Goal: Transaction & Acquisition: Purchase product/service

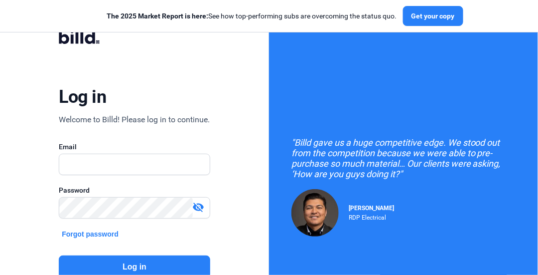
scroll to position [110, 0]
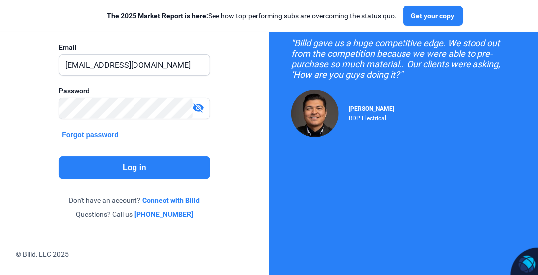
click at [144, 168] on button "Log in" at bounding box center [134, 167] width 151 height 23
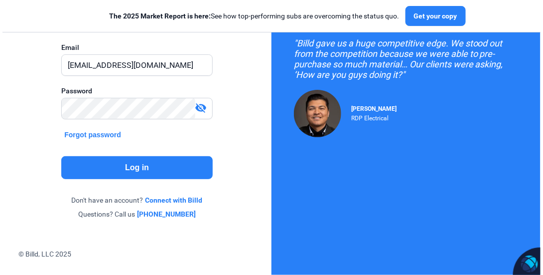
scroll to position [0, 0]
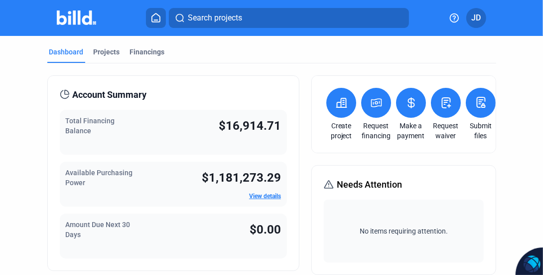
click at [372, 104] on icon at bounding box center [376, 103] width 12 height 12
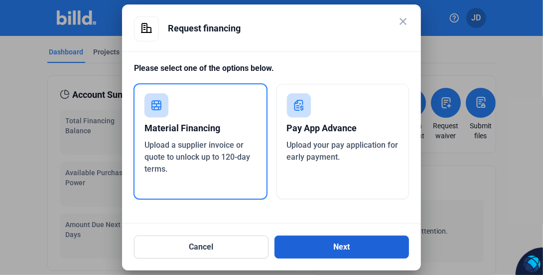
click at [346, 247] on button "Next" at bounding box center [342, 246] width 135 height 23
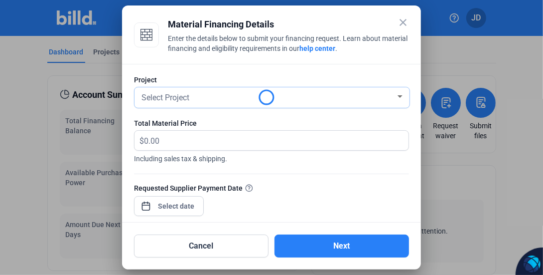
click at [186, 98] on span "Select Project" at bounding box center [166, 97] width 48 height 9
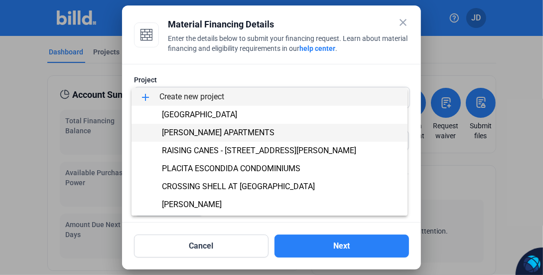
drag, startPoint x: 186, startPoint y: 98, endPoint x: 215, endPoint y: 133, distance: 44.9
click at [215, 133] on span "[PERSON_NAME] APARTMENTS" at bounding box center [218, 132] width 113 height 9
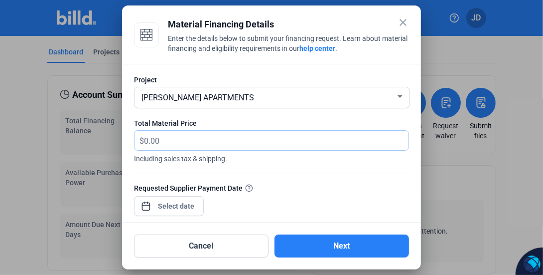
click at [169, 141] on input "text" at bounding box center [270, 140] width 253 height 19
click at [409, 22] on mat-icon "close" at bounding box center [403, 22] width 12 height 12
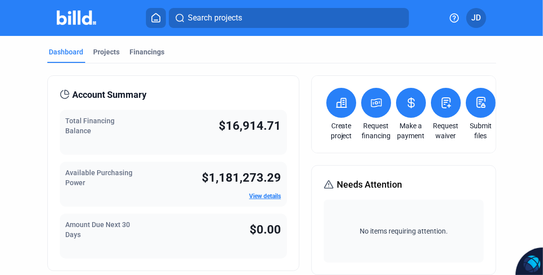
click at [373, 108] on icon at bounding box center [376, 103] width 12 height 12
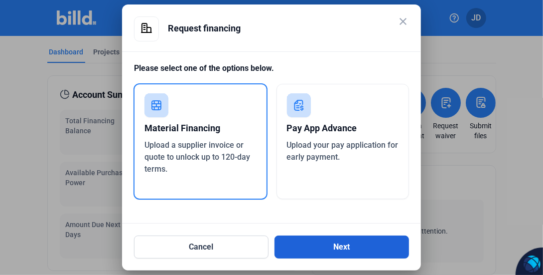
click at [337, 246] on button "Next" at bounding box center [342, 246] width 135 height 23
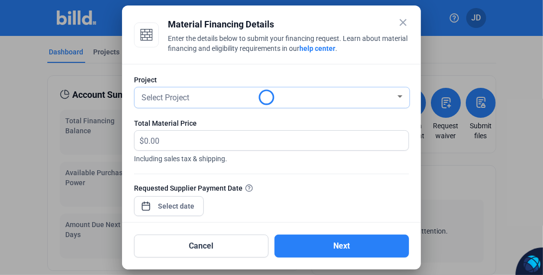
click at [166, 96] on span "Select Project" at bounding box center [166, 97] width 48 height 9
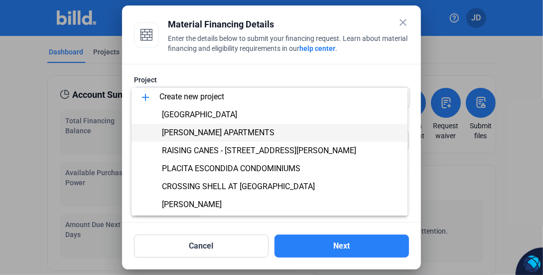
click at [195, 132] on span "[PERSON_NAME] APARTMENTS" at bounding box center [218, 132] width 113 height 9
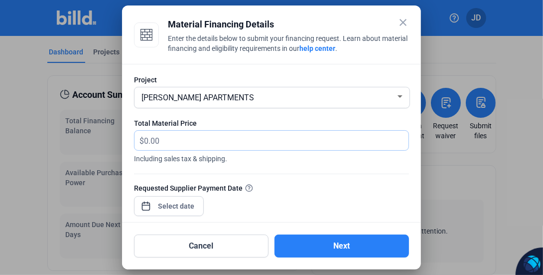
click at [178, 141] on input "text" at bounding box center [276, 140] width 265 height 19
type input "41,778.53"
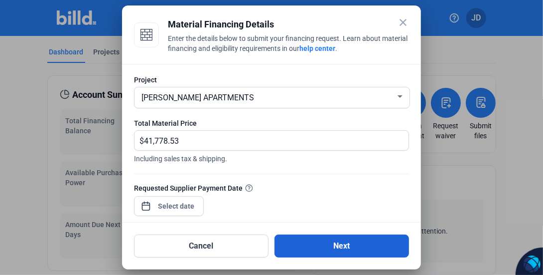
click at [347, 248] on button "Next" at bounding box center [342, 245] width 135 height 23
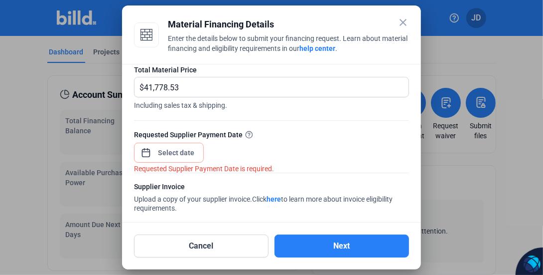
scroll to position [47, 0]
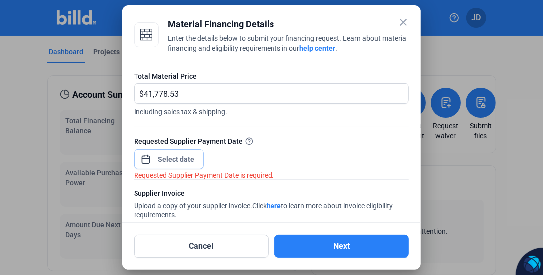
click at [179, 161] on div "close Material Financing Details Enter the details below to submit your financi…" at bounding box center [271, 137] width 543 height 275
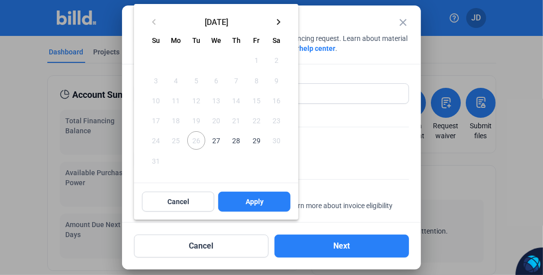
click at [213, 141] on span "27" at bounding box center [216, 140] width 18 height 18
click at [254, 202] on span "Apply" at bounding box center [255, 201] width 18 height 10
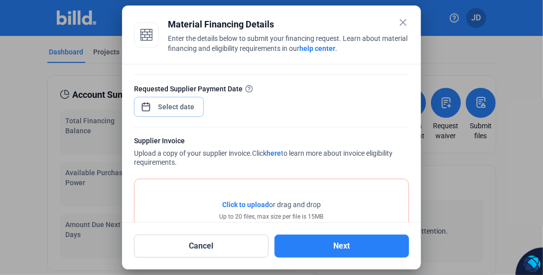
scroll to position [147, 0]
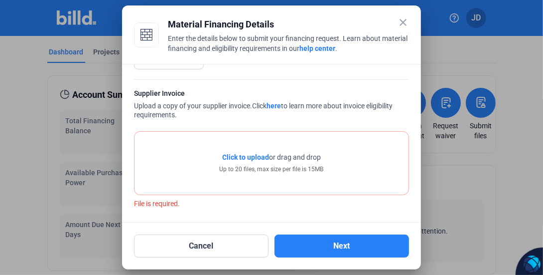
click at [257, 158] on span "Click to upload" at bounding box center [245, 157] width 47 height 8
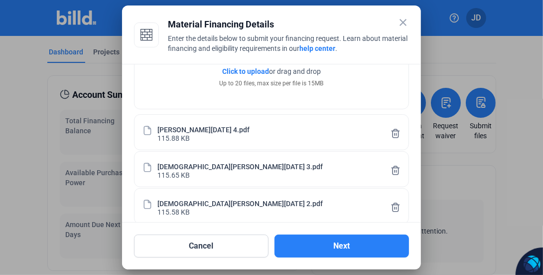
scroll to position [162, 0]
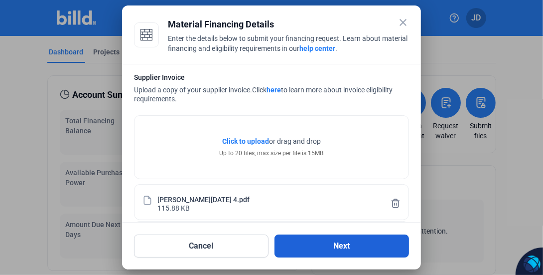
click at [336, 246] on button "Next" at bounding box center [342, 245] width 135 height 23
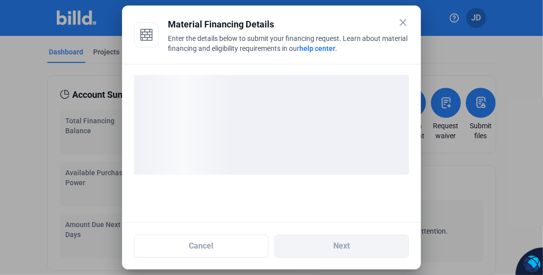
click at [302, 125] on div "loading" at bounding box center [271, 125] width 275 height 100
click at [302, 126] on div "loading" at bounding box center [271, 125] width 275 height 100
click at [304, 125] on div "loading" at bounding box center [271, 125] width 275 height 100
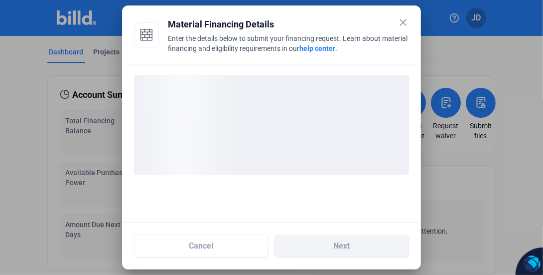
click at [304, 125] on div "loading" at bounding box center [271, 125] width 275 height 100
drag, startPoint x: 304, startPoint y: 125, endPoint x: 288, endPoint y: 120, distance: 16.6
click at [304, 125] on div "loading" at bounding box center [271, 125] width 275 height 100
click at [288, 120] on div "loading" at bounding box center [271, 125] width 275 height 100
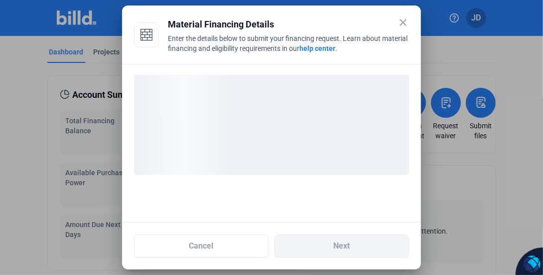
click at [290, 120] on div "loading" at bounding box center [271, 125] width 275 height 100
click at [295, 119] on div "loading" at bounding box center [271, 125] width 275 height 100
click at [299, 120] on div "loading" at bounding box center [271, 125] width 275 height 100
click at [305, 119] on div "loading" at bounding box center [271, 125] width 275 height 100
click at [311, 118] on div "loading" at bounding box center [271, 125] width 275 height 100
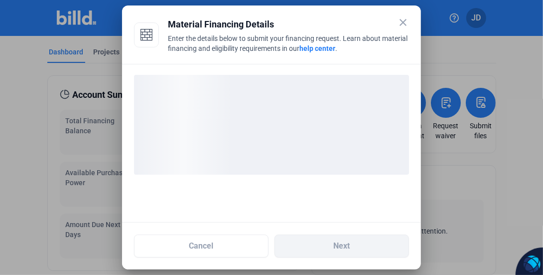
click at [314, 119] on div "loading" at bounding box center [271, 125] width 275 height 100
click at [313, 119] on div "loading" at bounding box center [271, 125] width 275 height 100
click at [315, 119] on div "loading" at bounding box center [271, 125] width 275 height 100
click at [315, 118] on div "loading" at bounding box center [271, 125] width 275 height 100
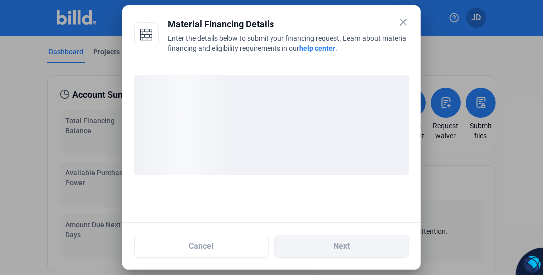
click at [321, 118] on div "loading" at bounding box center [271, 125] width 275 height 100
click at [316, 118] on div "loading" at bounding box center [271, 125] width 275 height 100
click at [328, 120] on div "loading" at bounding box center [271, 125] width 275 height 100
click at [317, 120] on div "loading" at bounding box center [271, 125] width 275 height 100
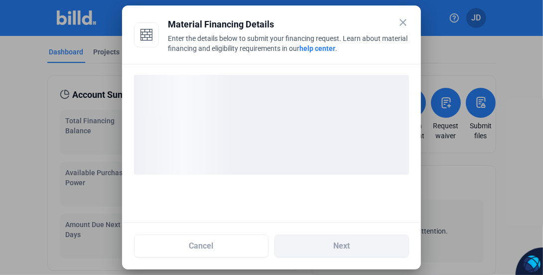
click at [321, 122] on div "loading" at bounding box center [271, 125] width 275 height 100
drag, startPoint x: 321, startPoint y: 122, endPoint x: 328, endPoint y: 125, distance: 8.1
click at [321, 123] on div "loading" at bounding box center [271, 125] width 275 height 100
click at [337, 128] on div "loading" at bounding box center [271, 125] width 275 height 100
click at [337, 129] on div "loading" at bounding box center [271, 125] width 275 height 100
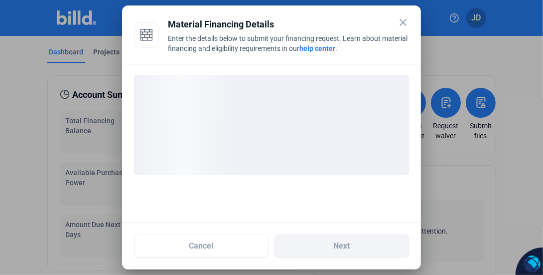
click at [330, 127] on div "loading" at bounding box center [271, 125] width 275 height 100
click at [332, 127] on div "loading" at bounding box center [271, 125] width 275 height 100
click at [323, 122] on div "loading" at bounding box center [271, 125] width 275 height 100
click at [324, 121] on div "loading" at bounding box center [271, 125] width 275 height 100
click at [325, 121] on div "loading" at bounding box center [271, 125] width 275 height 100
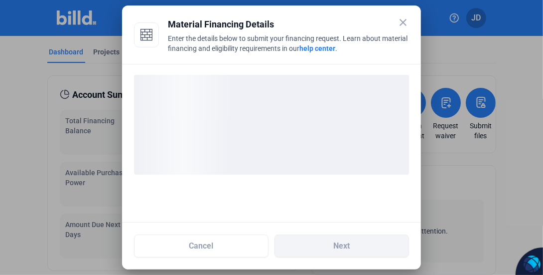
click at [331, 108] on div "loading" at bounding box center [271, 125] width 275 height 100
drag, startPoint x: 325, startPoint y: 117, endPoint x: 300, endPoint y: 117, distance: 24.4
click at [319, 117] on div "loading" at bounding box center [271, 125] width 275 height 100
click at [383, 135] on div "loading" at bounding box center [271, 125] width 275 height 100
drag, startPoint x: 403, startPoint y: 138, endPoint x: 316, endPoint y: 125, distance: 88.3
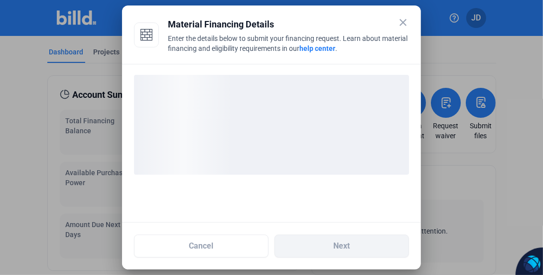
click at [384, 138] on div "loading" at bounding box center [271, 125] width 275 height 100
click at [316, 125] on div "loading" at bounding box center [271, 125] width 275 height 100
click at [324, 126] on div "loading" at bounding box center [271, 125] width 275 height 100
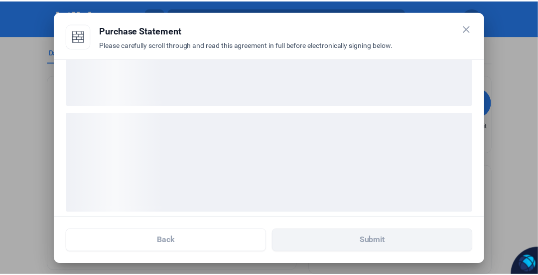
scroll to position [78, 0]
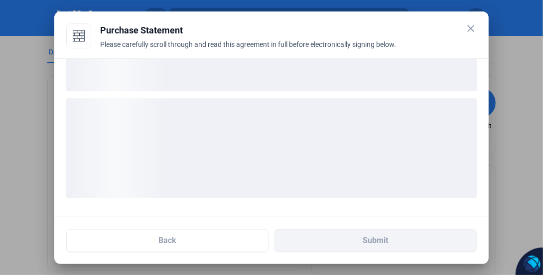
click at [306, 134] on div "loading" at bounding box center [271, 148] width 411 height 100
click at [307, 134] on div "loading" at bounding box center [271, 148] width 411 height 100
click at [305, 135] on div "loading" at bounding box center [271, 148] width 411 height 100
click at [304, 135] on div "loading" at bounding box center [271, 148] width 411 height 100
drag, startPoint x: 302, startPoint y: 136, endPoint x: 293, endPoint y: 126, distance: 12.7
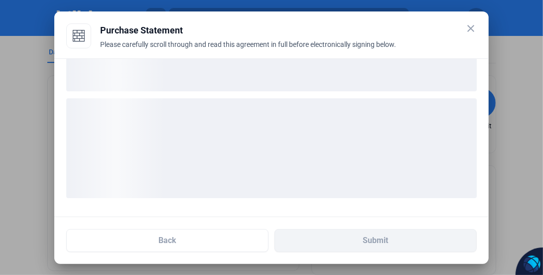
click at [298, 133] on div "loading" at bounding box center [271, 148] width 411 height 100
drag, startPoint x: 293, startPoint y: 126, endPoint x: 292, endPoint y: 121, distance: 5.1
click at [292, 122] on div "loading" at bounding box center [271, 148] width 411 height 100
click at [292, 121] on div "loading" at bounding box center [271, 148] width 411 height 100
click at [292, 119] on div "loading" at bounding box center [271, 148] width 411 height 100
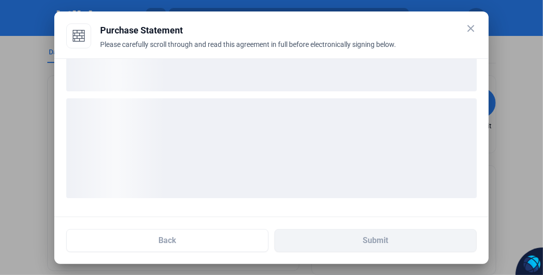
click at [291, 120] on div "loading" at bounding box center [271, 148] width 411 height 100
drag, startPoint x: 291, startPoint y: 119, endPoint x: 315, endPoint y: 98, distance: 31.8
click at [291, 119] on div "loading" at bounding box center [271, 148] width 411 height 100
drag, startPoint x: 324, startPoint y: 85, endPoint x: 323, endPoint y: 98, distance: 13.5
click at [323, 96] on ngx-skeleton-loader at bounding box center [271, 147] width 411 height 116
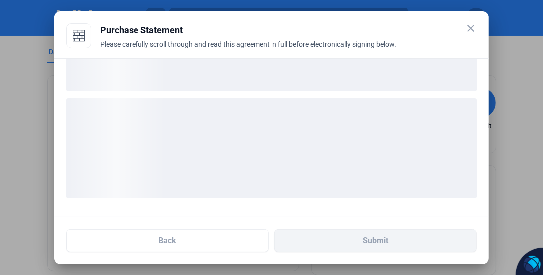
drag, startPoint x: 315, startPoint y: 122, endPoint x: 323, endPoint y: 112, distance: 12.8
click at [319, 117] on div "loading" at bounding box center [271, 148] width 411 height 100
click at [323, 111] on div "loading" at bounding box center [271, 148] width 411 height 100
drag, startPoint x: 322, startPoint y: 92, endPoint x: 318, endPoint y: 85, distance: 8.3
click at [321, 92] on ngx-skeleton-loader at bounding box center [271, 147] width 411 height 116
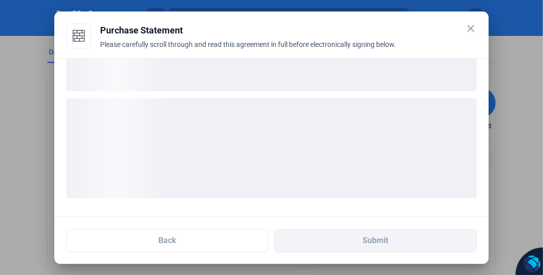
drag, startPoint x: 318, startPoint y: 85, endPoint x: 312, endPoint y: 76, distance: 10.8
click at [318, 82] on div "loading" at bounding box center [271, 42] width 411 height 100
click at [312, 76] on div "loading" at bounding box center [271, 42] width 411 height 100
click at [310, 77] on div "loading" at bounding box center [271, 42] width 411 height 100
click at [309, 77] on div "loading" at bounding box center [271, 42] width 411 height 100
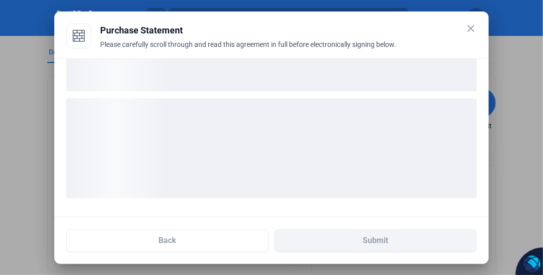
click at [306, 77] on div "loading" at bounding box center [271, 42] width 411 height 100
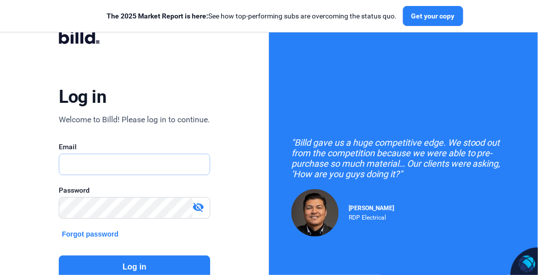
type input "[EMAIL_ADDRESS][DOMAIN_NAME]"
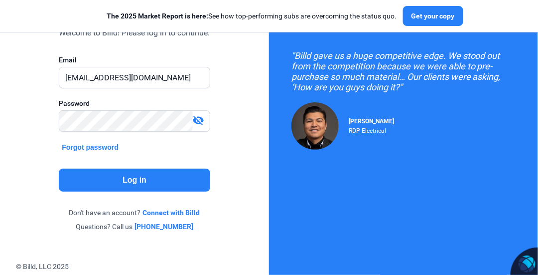
scroll to position [100, 0]
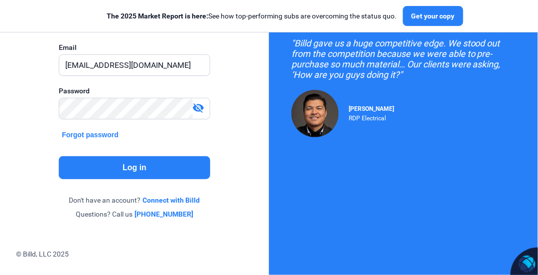
click at [141, 173] on button "Log in" at bounding box center [134, 167] width 151 height 23
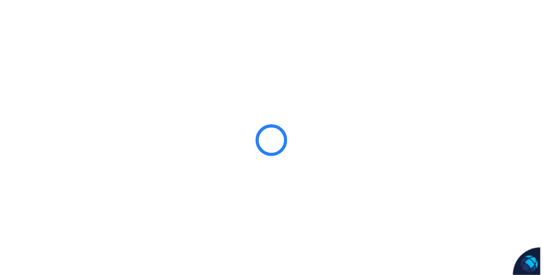
scroll to position [0, 0]
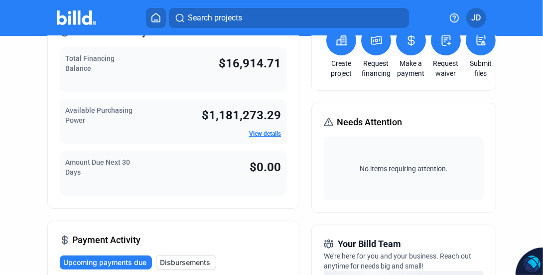
scroll to position [50, 0]
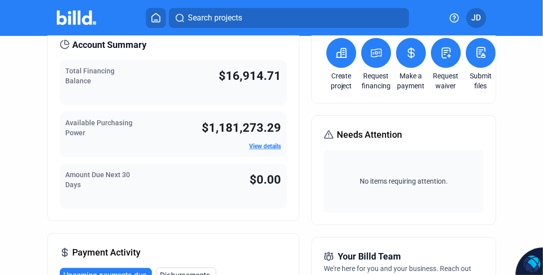
click at [371, 50] on icon at bounding box center [376, 53] width 12 height 12
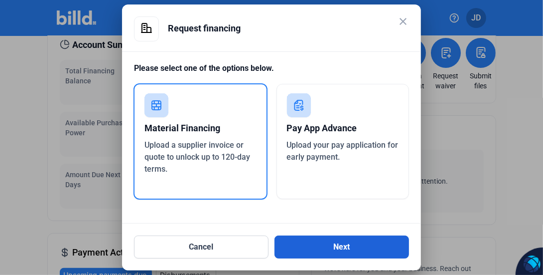
click at [333, 251] on button "Next" at bounding box center [342, 246] width 135 height 23
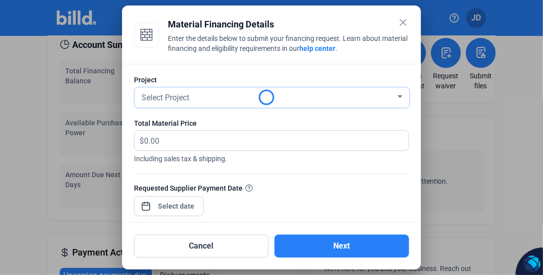
click at [186, 99] on span "Select Project" at bounding box center [166, 97] width 48 height 9
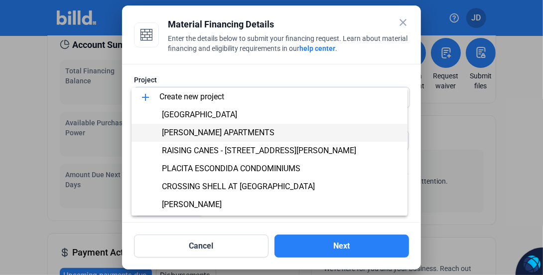
click at [216, 132] on span "[PERSON_NAME] APARTMENTS" at bounding box center [218, 132] width 113 height 9
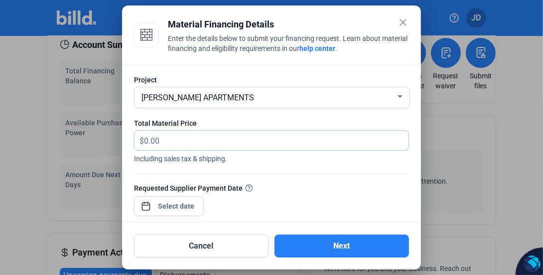
click at [184, 143] on input "text" at bounding box center [270, 140] width 253 height 19
type input "41,778.53"
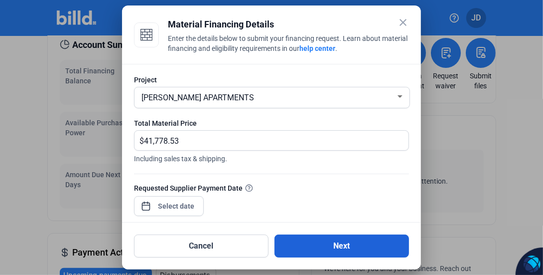
click at [344, 251] on button "Next" at bounding box center [342, 245] width 135 height 23
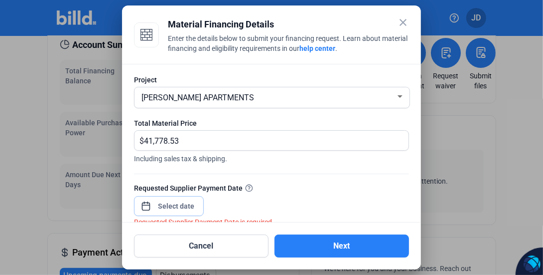
click at [184, 206] on div "close Material Financing Details Enter the details below to submit your financi…" at bounding box center [271, 137] width 543 height 275
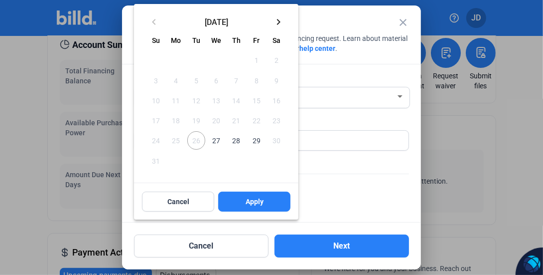
click at [215, 140] on span "27" at bounding box center [216, 140] width 18 height 18
click at [253, 201] on span "Apply" at bounding box center [255, 201] width 18 height 10
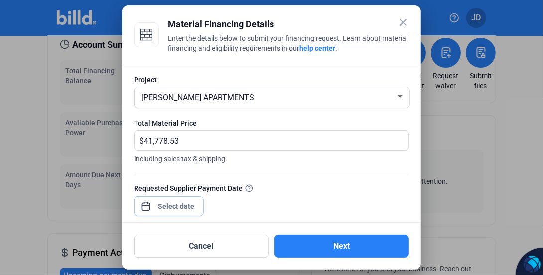
scroll to position [147, 0]
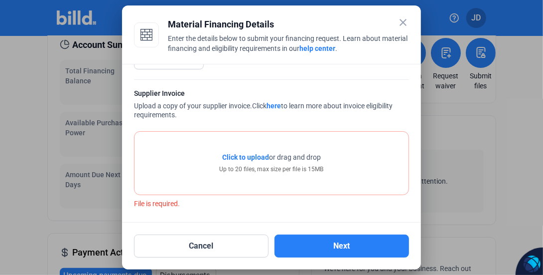
click at [258, 156] on span "Click to upload" at bounding box center [245, 157] width 47 height 8
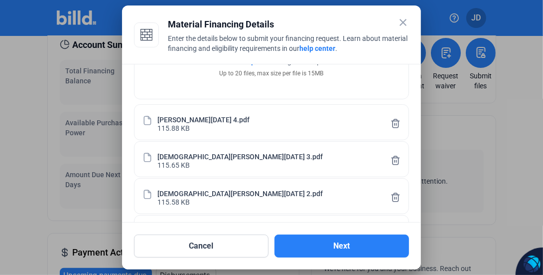
scroll to position [296, 0]
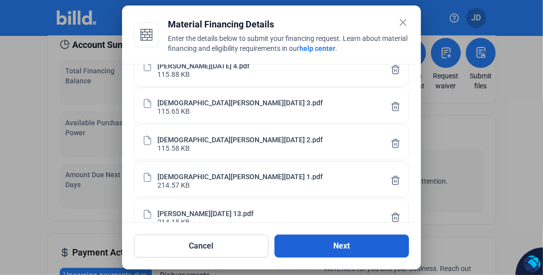
click at [350, 244] on button "Next" at bounding box center [342, 245] width 135 height 23
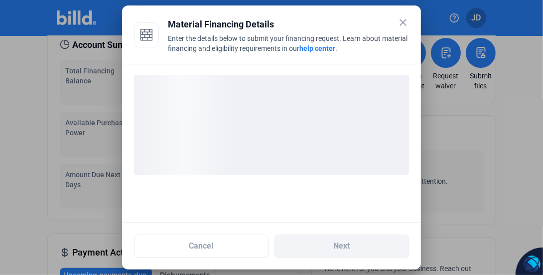
scroll to position [0, 0]
click at [327, 112] on div "loading" at bounding box center [271, 125] width 275 height 100
click at [327, 111] on div "loading" at bounding box center [271, 125] width 275 height 100
click at [327, 112] on div "loading" at bounding box center [271, 125] width 275 height 100
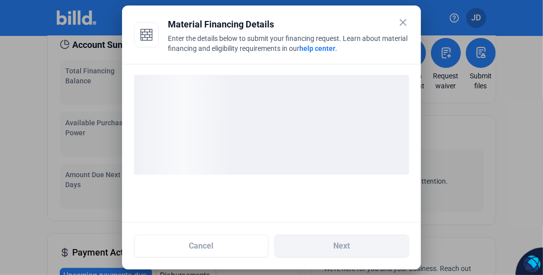
click at [276, 121] on div "loading" at bounding box center [271, 125] width 275 height 100
click at [292, 128] on div "loading" at bounding box center [271, 125] width 275 height 100
click at [296, 129] on div "loading" at bounding box center [271, 125] width 275 height 100
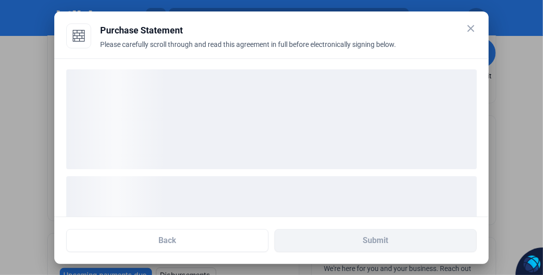
scroll to position [78, 0]
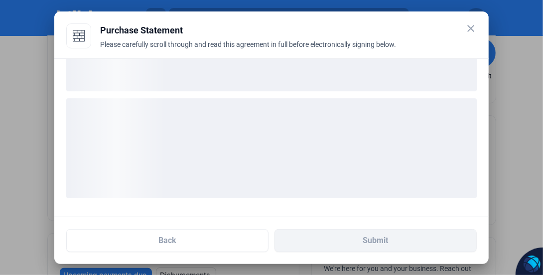
click at [365, 214] on div at bounding box center [271, 137] width 435 height 159
drag, startPoint x: 364, startPoint y: 211, endPoint x: 352, endPoint y: 204, distance: 13.8
click at [362, 209] on div at bounding box center [271, 137] width 435 height 159
click at [329, 198] on ngx-skeleton-loader at bounding box center [271, 147] width 411 height 116
click at [329, 197] on ngx-skeleton-loader at bounding box center [271, 147] width 411 height 116
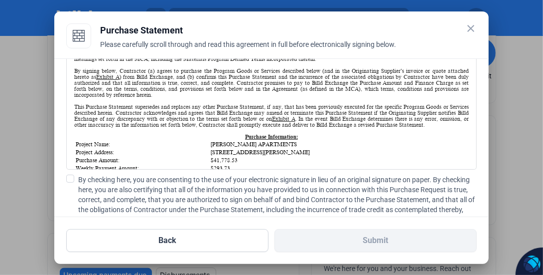
scroll to position [0, 0]
click at [70, 178] on span at bounding box center [70, 178] width 8 height 8
click at [0, 0] on input "By checking here, you are consenting to the use of your electronic signature in…" at bounding box center [0, 0] width 0 height 0
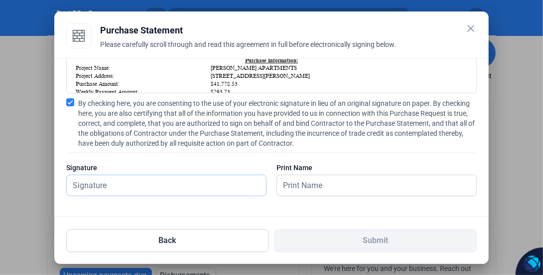
click at [190, 183] on input "text" at bounding box center [161, 185] width 189 height 20
type input "[PERSON_NAME]"
click at [332, 192] on input "text" at bounding box center [371, 185] width 189 height 20
type input "[PERSON_NAME]"
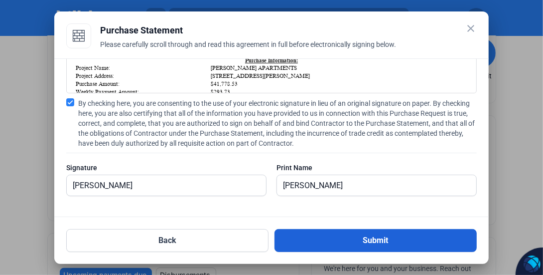
click at [368, 238] on button "Submit" at bounding box center [376, 240] width 202 height 23
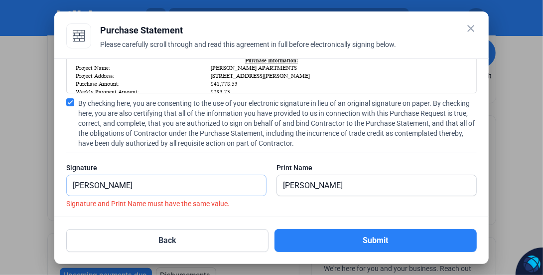
click at [105, 175] on input "[PERSON_NAME]" at bounding box center [166, 185] width 199 height 20
drag, startPoint x: 94, startPoint y: 183, endPoint x: 0, endPoint y: 171, distance: 94.4
click at [0, 171] on html "We value your privacy We use cookies to enhance your browsing experience, serve…" at bounding box center [271, 137] width 543 height 275
type input "[PERSON_NAME]"
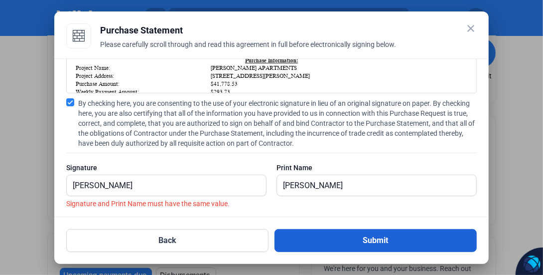
click at [348, 242] on button "Submit" at bounding box center [376, 240] width 202 height 23
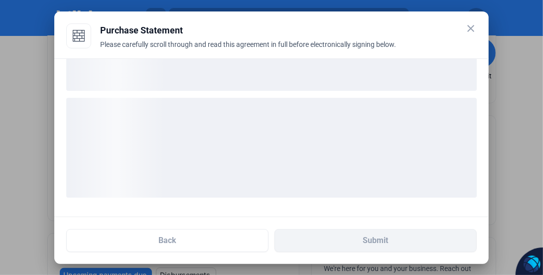
scroll to position [78, 0]
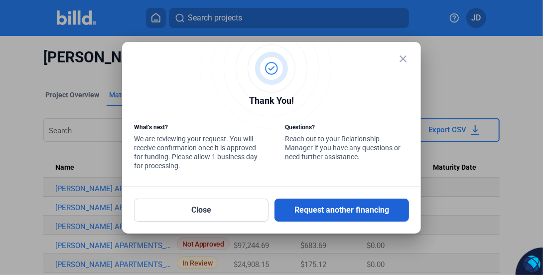
click at [355, 210] on button "Request another financing" at bounding box center [342, 209] width 135 height 23
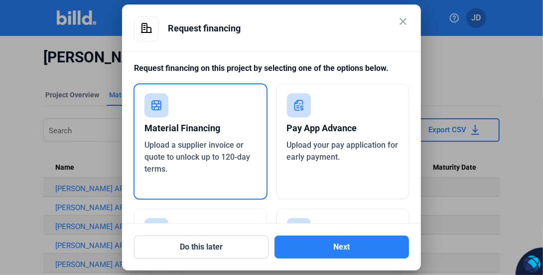
click at [399, 22] on mat-icon "close" at bounding box center [403, 21] width 12 height 12
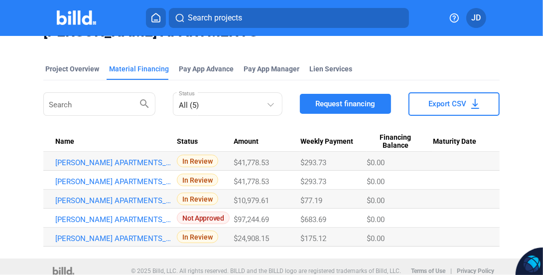
scroll to position [33, 0]
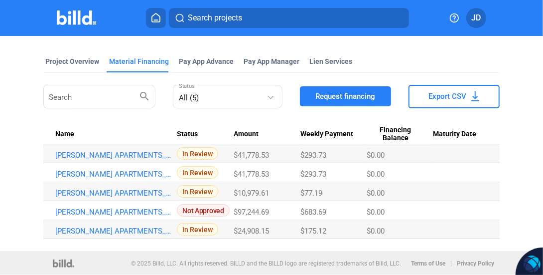
drag, startPoint x: 272, startPoint y: 212, endPoint x: 232, endPoint y: 213, distance: 40.4
click at [232, 213] on tr "[PERSON_NAME] APARTMENTS_MF_2 Not Approved $97,244.69 $683.69 $0.00" at bounding box center [271, 210] width 457 height 19
click at [129, 172] on link "[PERSON_NAME] APARTMENTS_MF_4" at bounding box center [113, 173] width 117 height 9
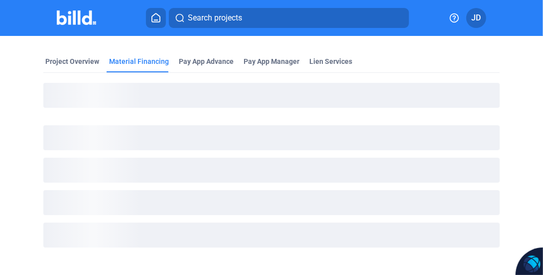
click at [129, 172] on div "loading" at bounding box center [271, 170] width 457 height 25
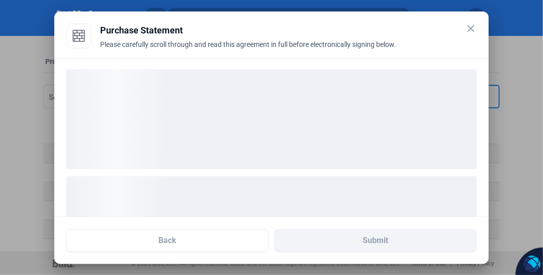
click at [361, 98] on div "loading" at bounding box center [271, 119] width 411 height 100
click at [363, 99] on div "loading" at bounding box center [271, 119] width 411 height 100
click at [368, 82] on div "loading" at bounding box center [271, 119] width 411 height 100
click at [367, 96] on div "loading" at bounding box center [271, 119] width 411 height 100
click at [352, 95] on div "loading" at bounding box center [271, 119] width 411 height 100
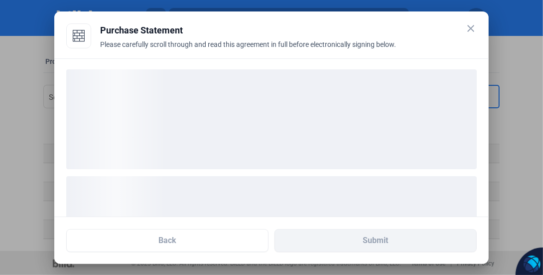
click at [291, 88] on div "loading" at bounding box center [271, 119] width 411 height 100
click at [282, 91] on div "loading" at bounding box center [271, 119] width 411 height 100
click at [282, 92] on div "loading" at bounding box center [271, 119] width 411 height 100
click at [281, 92] on div "loading" at bounding box center [271, 119] width 411 height 100
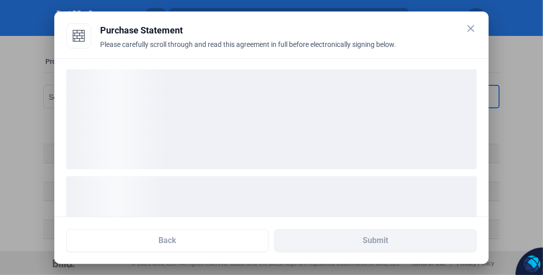
drag, startPoint x: 281, startPoint y: 92, endPoint x: 275, endPoint y: 81, distance: 12.9
click at [280, 92] on div "loading" at bounding box center [271, 119] width 411 height 100
click at [471, 30] on mat-icon "close" at bounding box center [471, 28] width 12 height 12
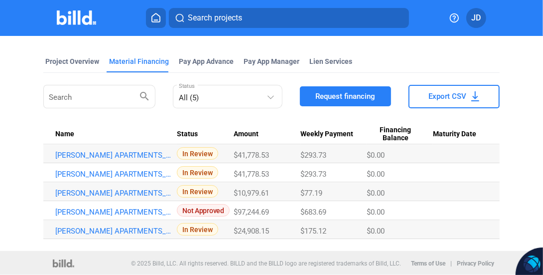
click at [384, 197] on Balance "$0.00" at bounding box center [400, 191] width 66 height 19
click at [383, 196] on div "$0.00" at bounding box center [400, 192] width 66 height 9
click at [390, 153] on div "$0.00" at bounding box center [400, 155] width 66 height 9
click at [367, 186] on Balance "$0.00" at bounding box center [400, 191] width 66 height 19
click at [357, 93] on span "Request financing" at bounding box center [346, 96] width 60 height 10
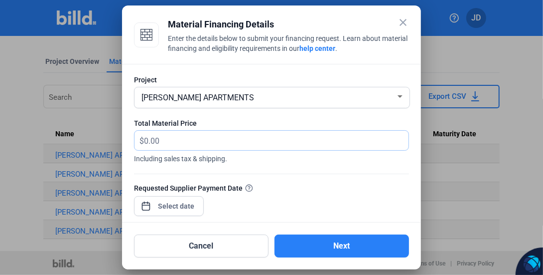
click at [164, 140] on input "text" at bounding box center [276, 140] width 265 height 19
click at [163, 151] on span "Including sales tax & shipping." at bounding box center [271, 157] width 275 height 13
click at [169, 144] on input "text" at bounding box center [270, 140] width 253 height 19
type input "38,504.43"
click at [174, 204] on div "close Material Financing Details Enter the details below to submit your financi…" at bounding box center [271, 137] width 543 height 275
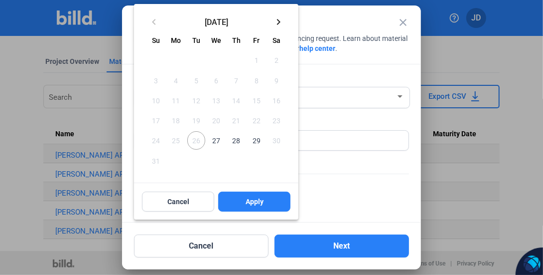
click at [217, 140] on span "27" at bounding box center [216, 140] width 18 height 18
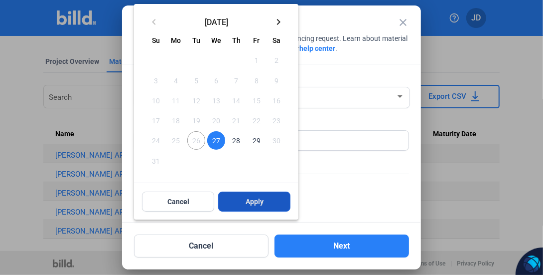
click at [256, 202] on span "Apply" at bounding box center [255, 201] width 18 height 10
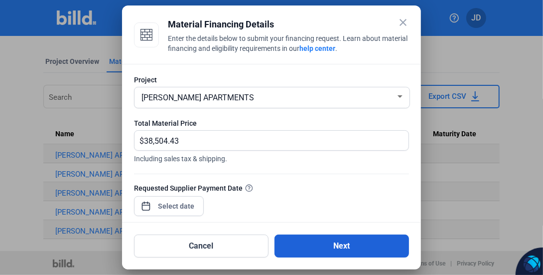
click at [342, 245] on button "Next" at bounding box center [342, 245] width 135 height 23
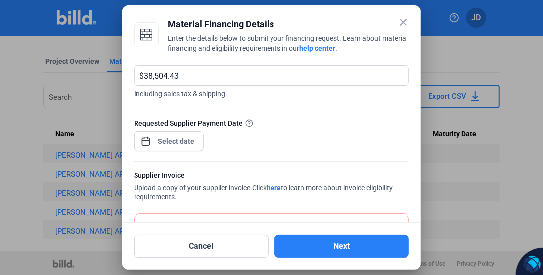
scroll to position [147, 0]
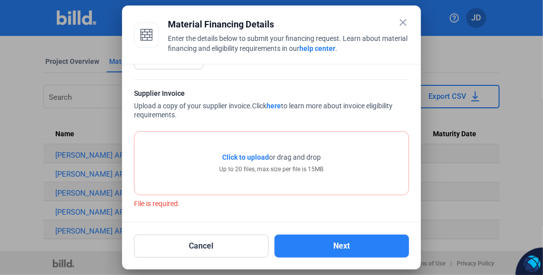
click at [251, 158] on span "Click to upload" at bounding box center [245, 157] width 47 height 8
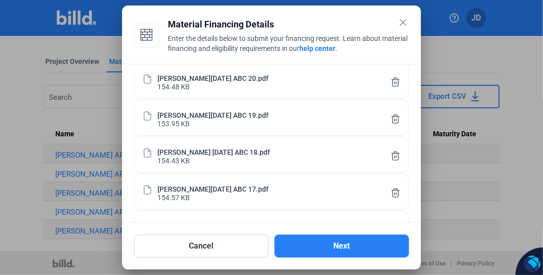
scroll to position [324, 0]
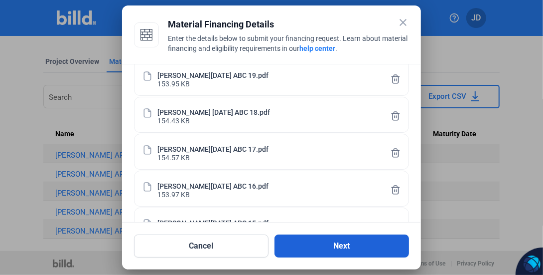
click at [347, 246] on button "Next" at bounding box center [342, 245] width 135 height 23
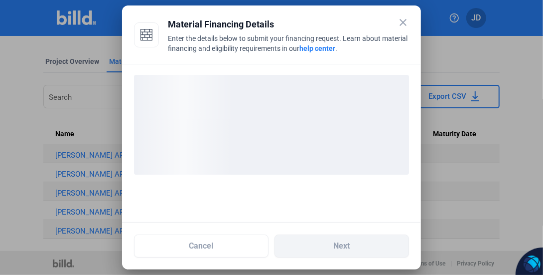
scroll to position [0, 0]
drag, startPoint x: 246, startPoint y: 66, endPoint x: 251, endPoint y: 81, distance: 15.8
click at [251, 75] on div "close Material Financing Details Enter the details below to submit your financi…" at bounding box center [271, 137] width 275 height 240
drag, startPoint x: 251, startPoint y: 81, endPoint x: 270, endPoint y: 120, distance: 43.7
click at [270, 121] on div "loading" at bounding box center [271, 125] width 275 height 100
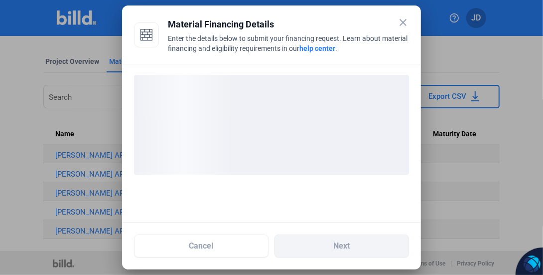
click at [270, 120] on div "loading" at bounding box center [271, 125] width 275 height 100
click at [271, 118] on div "loading" at bounding box center [271, 125] width 275 height 100
click at [316, 113] on div "loading" at bounding box center [271, 125] width 275 height 100
click at [317, 113] on div "loading" at bounding box center [271, 125] width 275 height 100
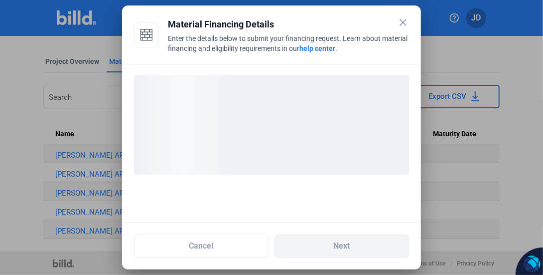
click at [317, 113] on div "loading" at bounding box center [271, 125] width 275 height 100
click at [317, 106] on div "loading" at bounding box center [271, 125] width 275 height 100
click at [318, 105] on div "loading" at bounding box center [271, 125] width 275 height 100
click at [318, 104] on div "loading" at bounding box center [271, 125] width 275 height 100
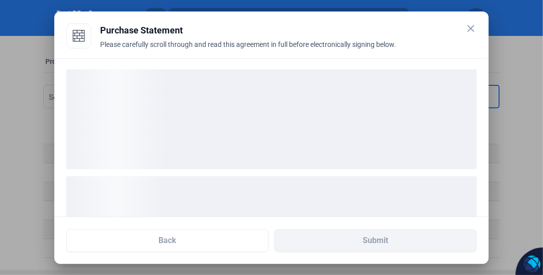
click at [305, 144] on div "loading" at bounding box center [271, 119] width 411 height 100
click at [306, 136] on div "loading" at bounding box center [271, 119] width 411 height 100
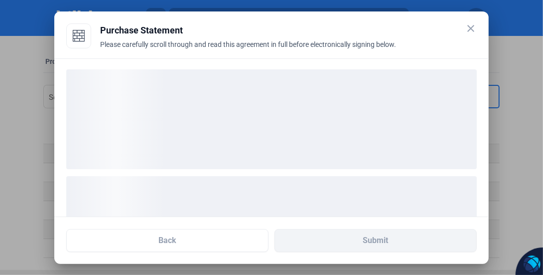
click at [306, 136] on div "loading" at bounding box center [271, 119] width 411 height 100
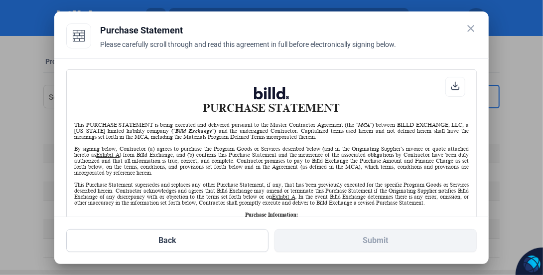
scroll to position [0, 0]
click at [294, 148] on div "By signing below, Contractor (a) agrees to purchase the Program Goods or Servic…" at bounding box center [271, 161] width 395 height 30
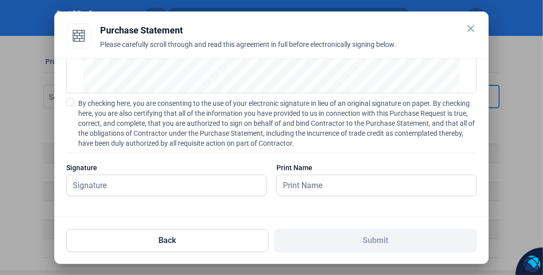
scroll to position [54, 0]
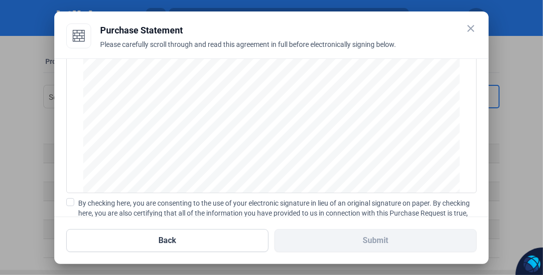
click at [72, 199] on span at bounding box center [70, 202] width 8 height 8
click at [0, 0] on input "By checking here, you are consenting to the use of your electronic signature in…" at bounding box center [0, 0] width 0 height 0
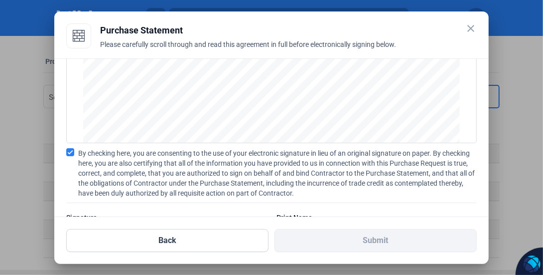
scroll to position [154, 0]
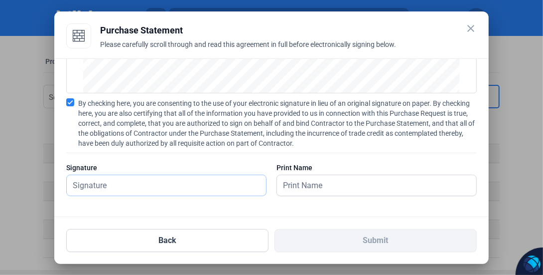
click at [171, 184] on input "text" at bounding box center [161, 185] width 189 height 20
type input "[PERSON_NAME]"
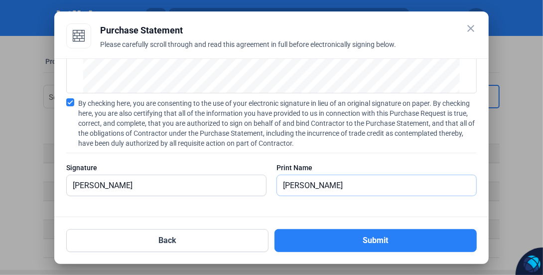
type input "[PERSON_NAME]"
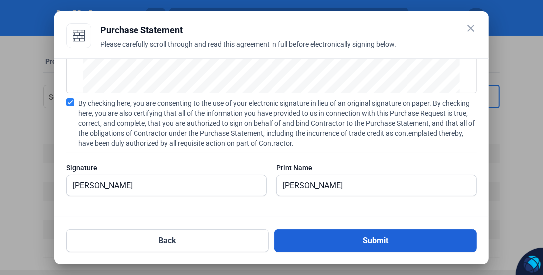
click at [373, 243] on button "Submit" at bounding box center [376, 240] width 202 height 23
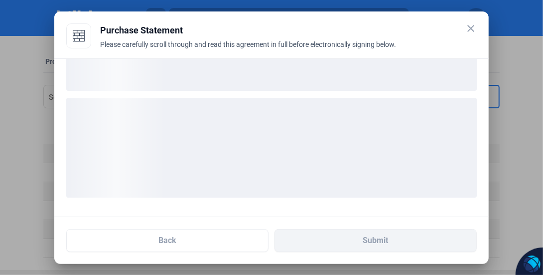
scroll to position [78, 0]
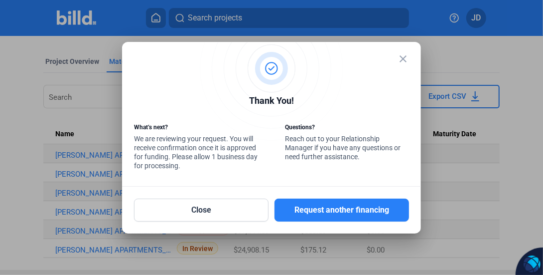
click at [401, 59] on mat-icon "close" at bounding box center [403, 59] width 12 height 12
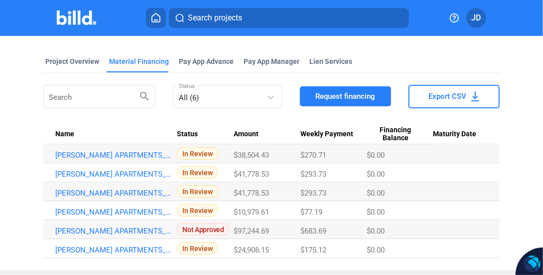
drag, startPoint x: 269, startPoint y: 233, endPoint x: 227, endPoint y: 231, distance: 41.4
click at [227, 231] on tr "[PERSON_NAME] APARTMENTS_MF_2 Not Approved $97,244.69 $683.69 $0.00" at bounding box center [271, 229] width 457 height 19
click at [317, 232] on span "$683.69" at bounding box center [314, 230] width 26 height 9
click at [266, 233] on span "$97,244.69" at bounding box center [251, 230] width 35 height 9
click at [270, 232] on div "$97,244.69" at bounding box center [267, 230] width 66 height 9
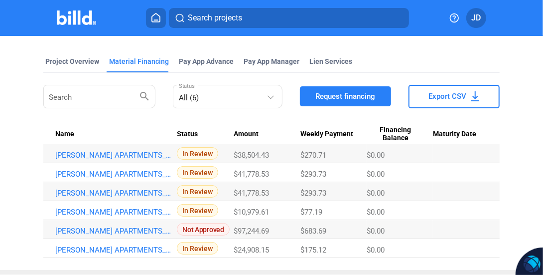
click at [272, 229] on div "$97,244.69" at bounding box center [267, 230] width 66 height 9
click at [258, 231] on span "$97,244.69" at bounding box center [251, 230] width 35 height 9
click at [247, 232] on span "$97,244.69" at bounding box center [251, 230] width 35 height 9
click at [240, 231] on span "$97,244.69" at bounding box center [251, 230] width 35 height 9
drag, startPoint x: 271, startPoint y: 229, endPoint x: 222, endPoint y: 229, distance: 48.8
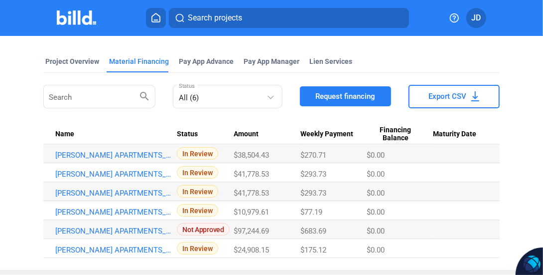
click at [222, 229] on tr "[PERSON_NAME] APARTMENTS_MF_2 Not Approved $97,244.69 $683.69 $0.00" at bounding box center [271, 229] width 457 height 19
drag, startPoint x: 278, startPoint y: 191, endPoint x: 240, endPoint y: 194, distance: 38.5
click at [239, 194] on div "$41,778.53" at bounding box center [267, 192] width 66 height 9
drag, startPoint x: 152, startPoint y: 191, endPoint x: 454, endPoint y: 209, distance: 302.6
click at [469, 214] on Date at bounding box center [466, 210] width 66 height 19
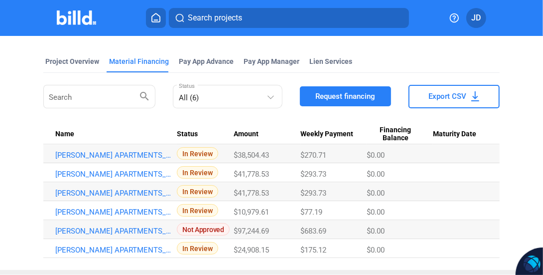
click at [254, 45] on mat-tab-group "Project Overview Material Financing Pay App Advance Pay App Manager Lien Servic…" at bounding box center [271, 151] width 457 height 212
